Goal: Information Seeking & Learning: Learn about a topic

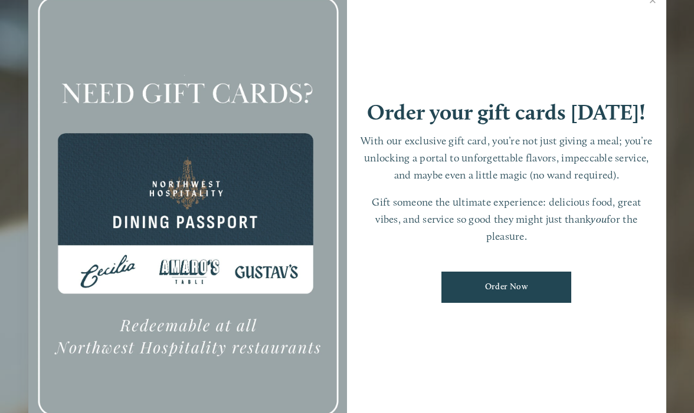
scroll to position [25, 0]
click at [651, 17] on link "Close" at bounding box center [652, 1] width 23 height 33
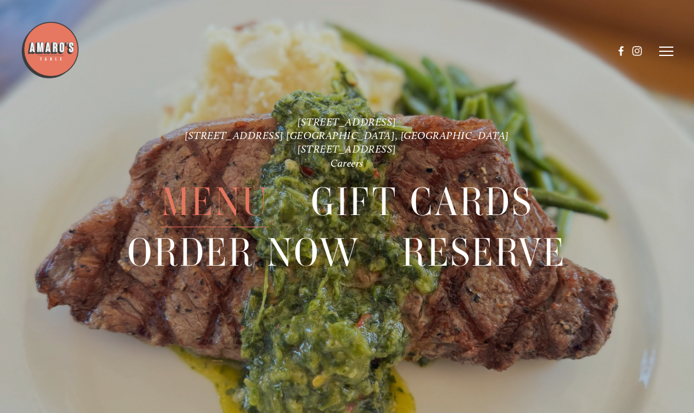
click at [216, 196] on span "Menu" at bounding box center [215, 202] width 108 height 51
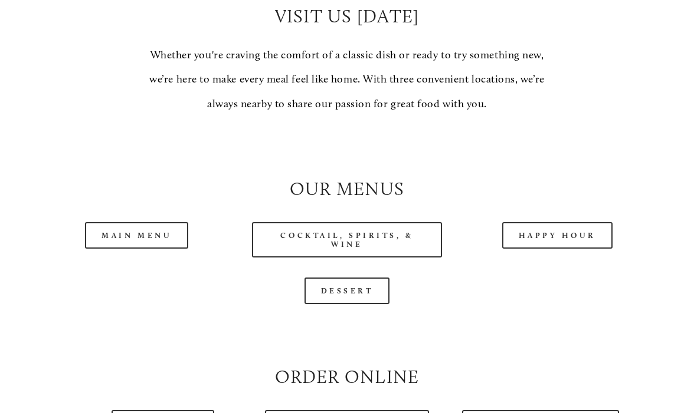
scroll to position [945, 0]
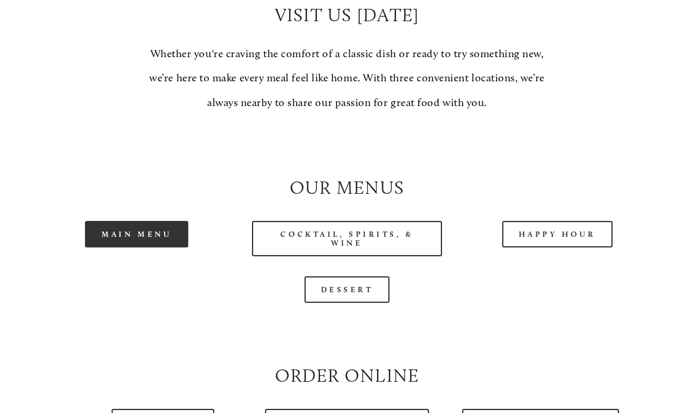
click at [156, 224] on link "Main Menu" at bounding box center [136, 234] width 103 height 27
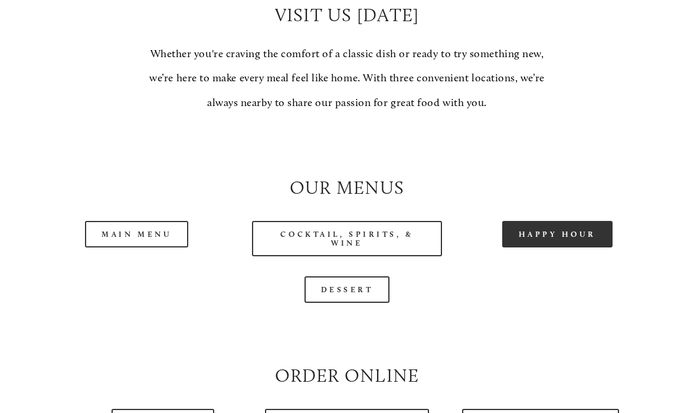
click at [561, 221] on link "Happy Hour" at bounding box center [557, 234] width 111 height 27
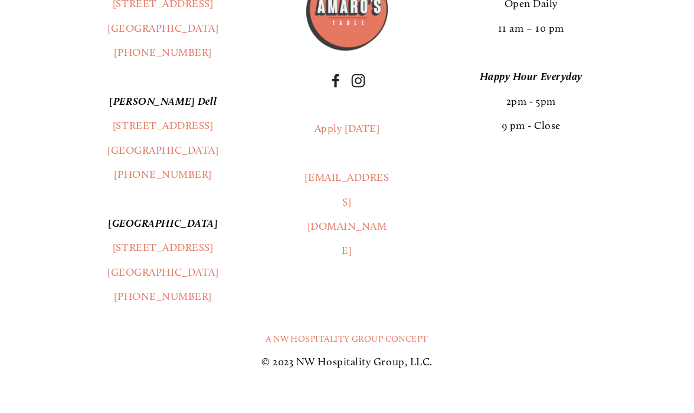
scroll to position [1970, 0]
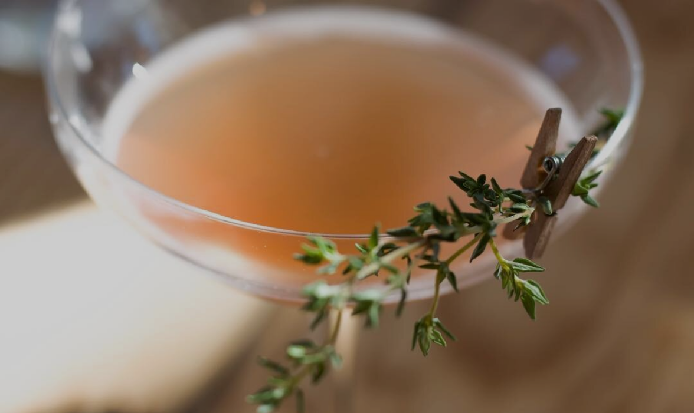
scroll to position [25, 0]
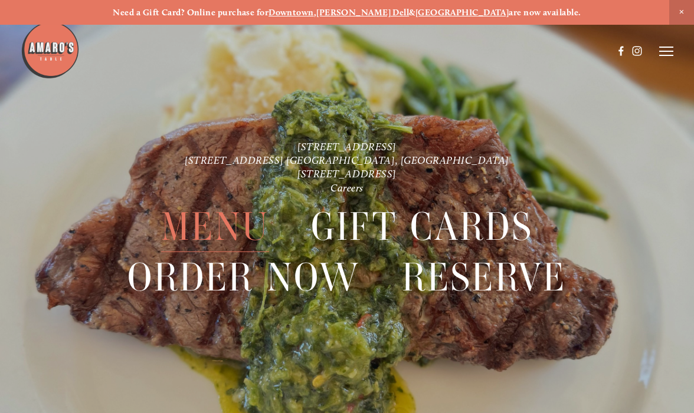
click at [195, 228] on span "Menu" at bounding box center [215, 227] width 108 height 51
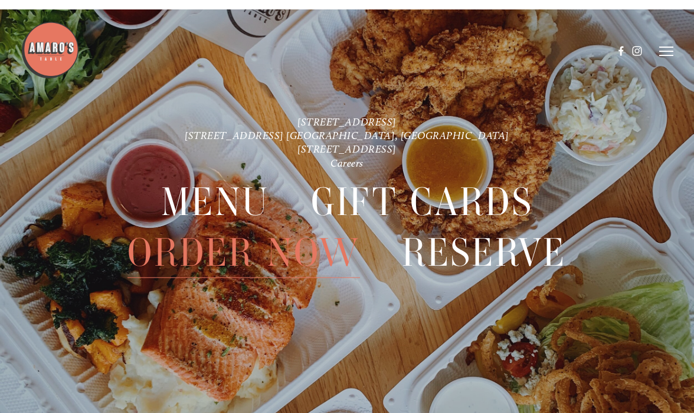
scroll to position [2386, 0]
